Goal: Navigation & Orientation: Find specific page/section

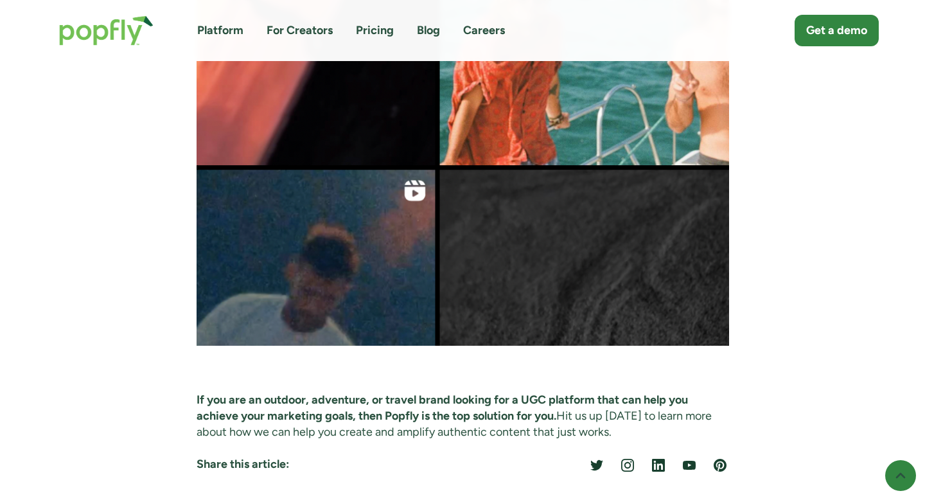
scroll to position [1881, 0]
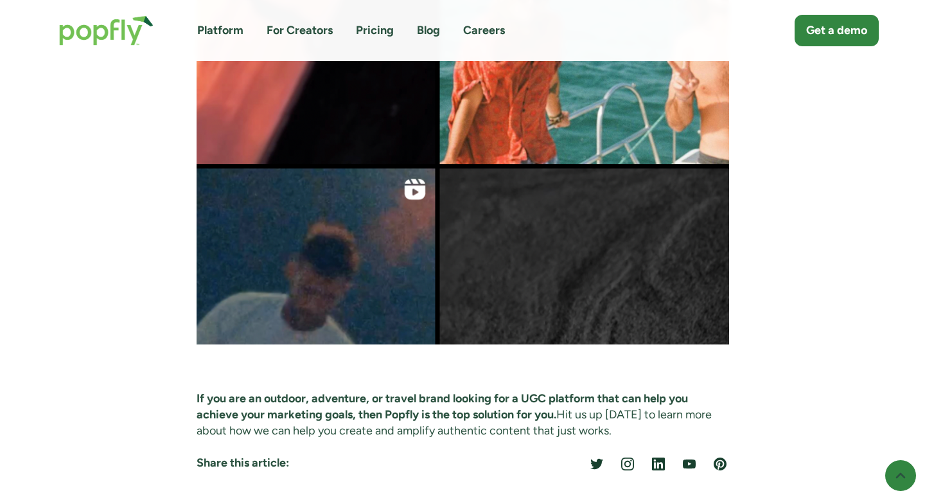
click at [303, 30] on link "For Creators" at bounding box center [300, 30] width 66 height 16
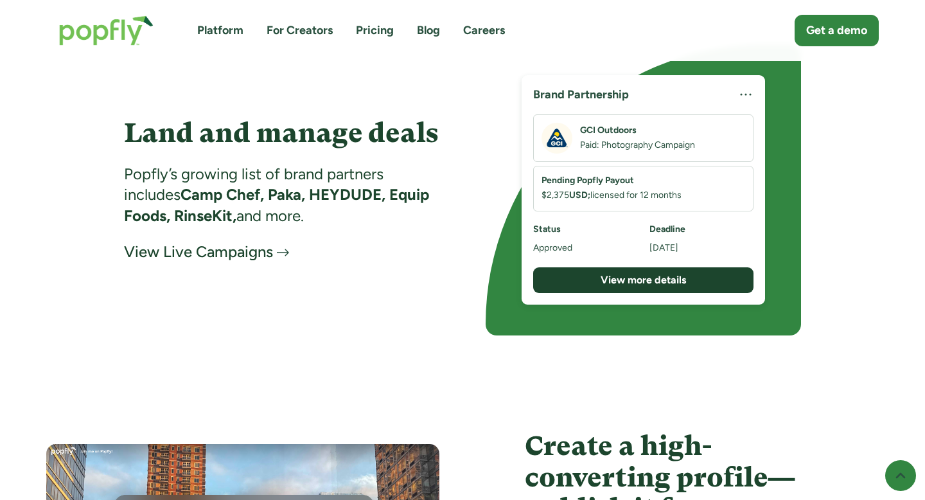
scroll to position [2094, 0]
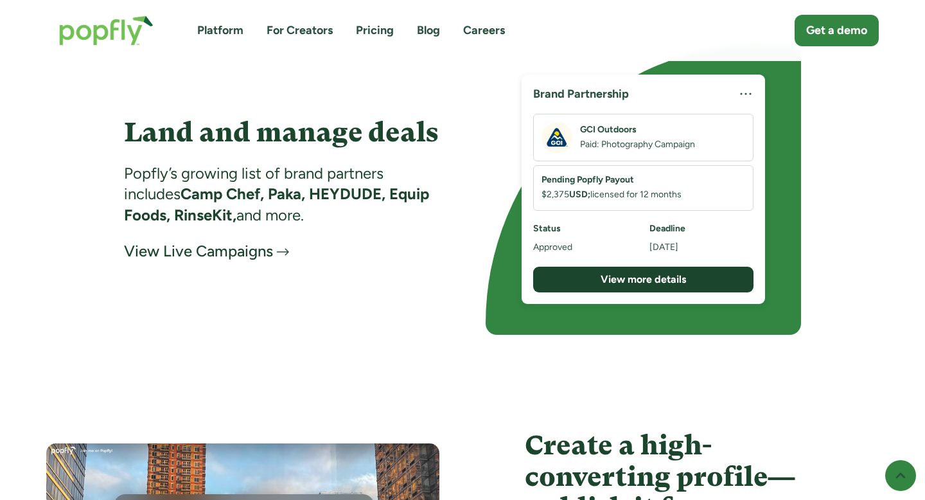
click at [269, 249] on div "View Live Campaigns" at bounding box center [198, 251] width 149 height 21
